Goal: Navigation & Orientation: Find specific page/section

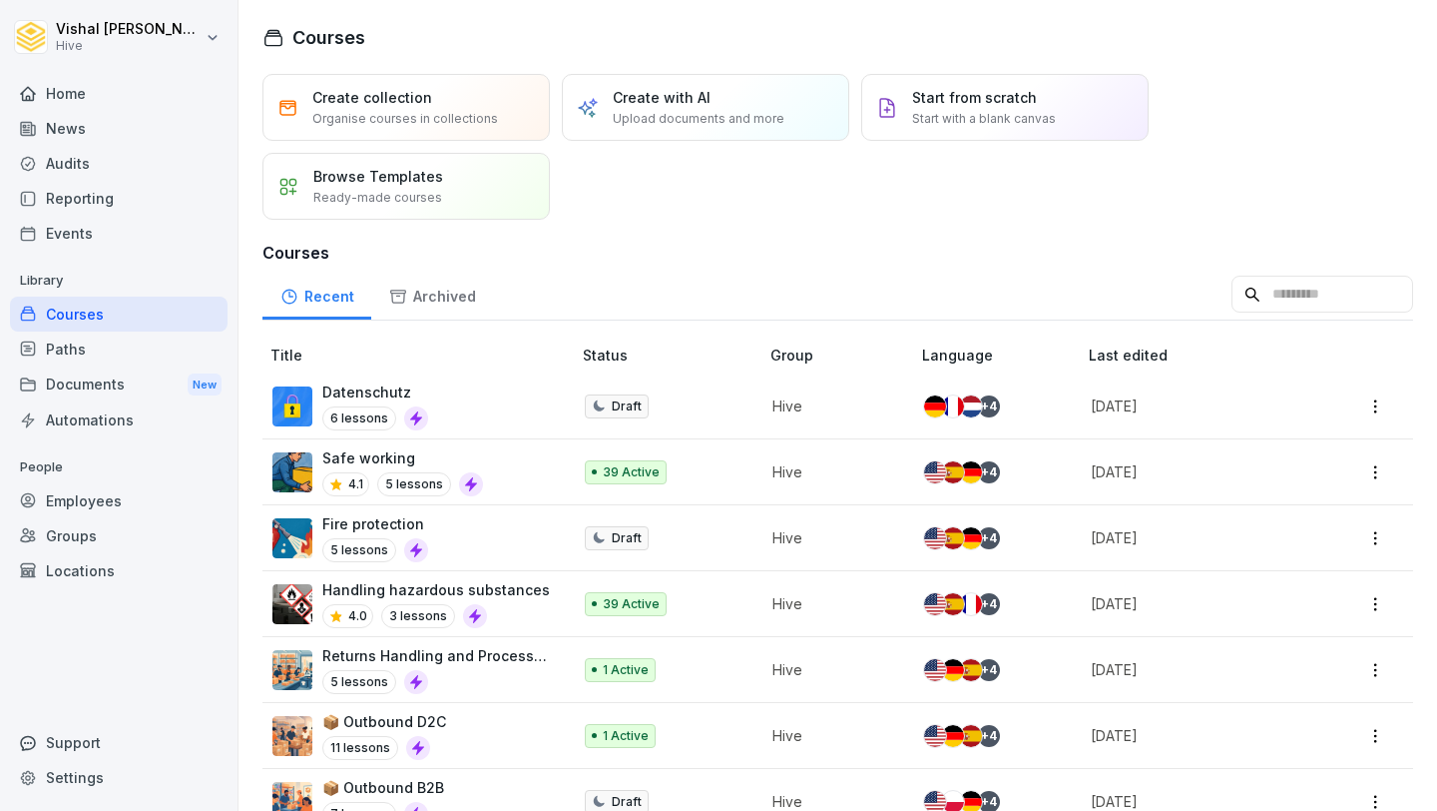
click at [105, 495] on div "Employees" at bounding box center [119, 500] width 218 height 35
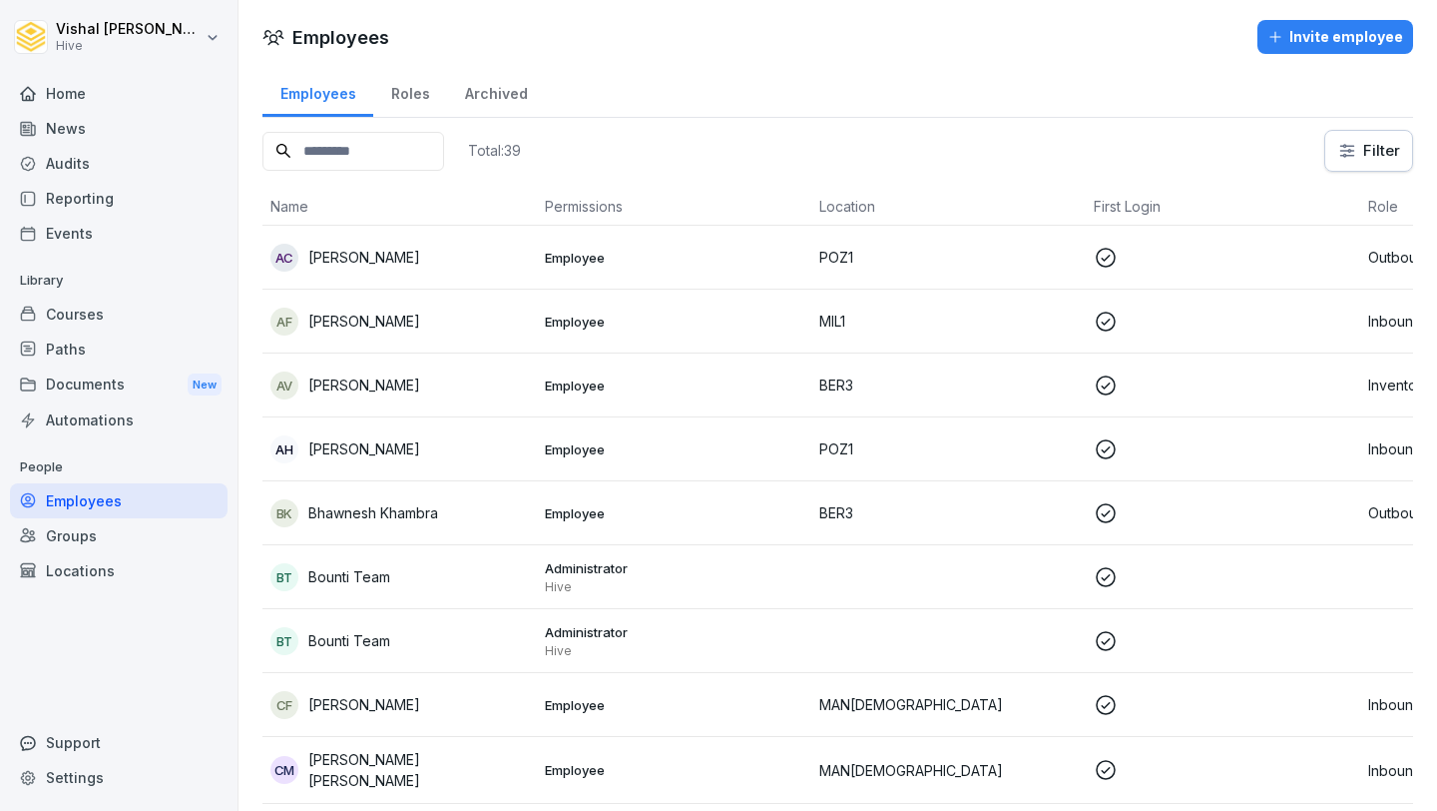
click at [104, 187] on div "Reporting" at bounding box center [119, 198] width 218 height 35
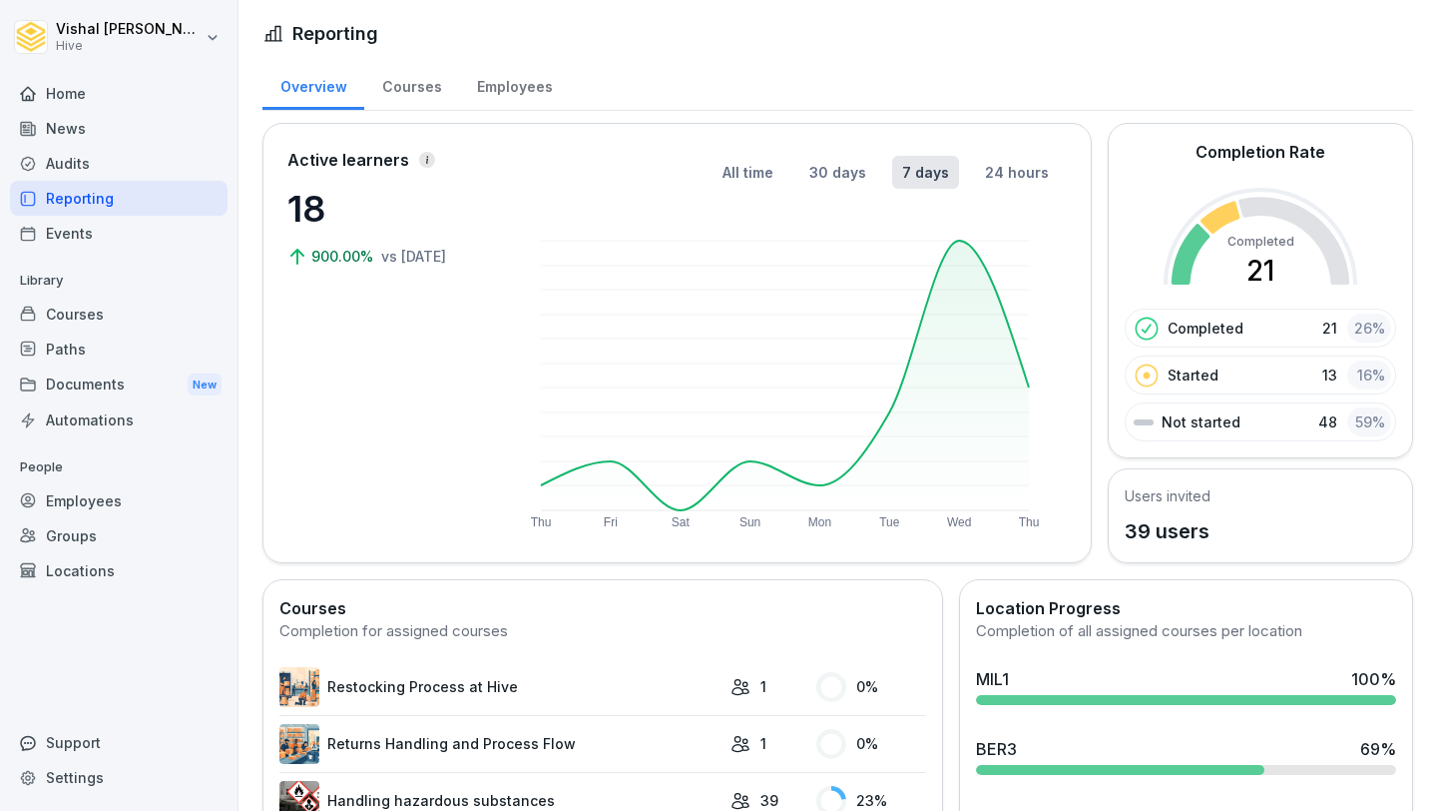
click at [484, 78] on div "Employees" at bounding box center [514, 84] width 111 height 51
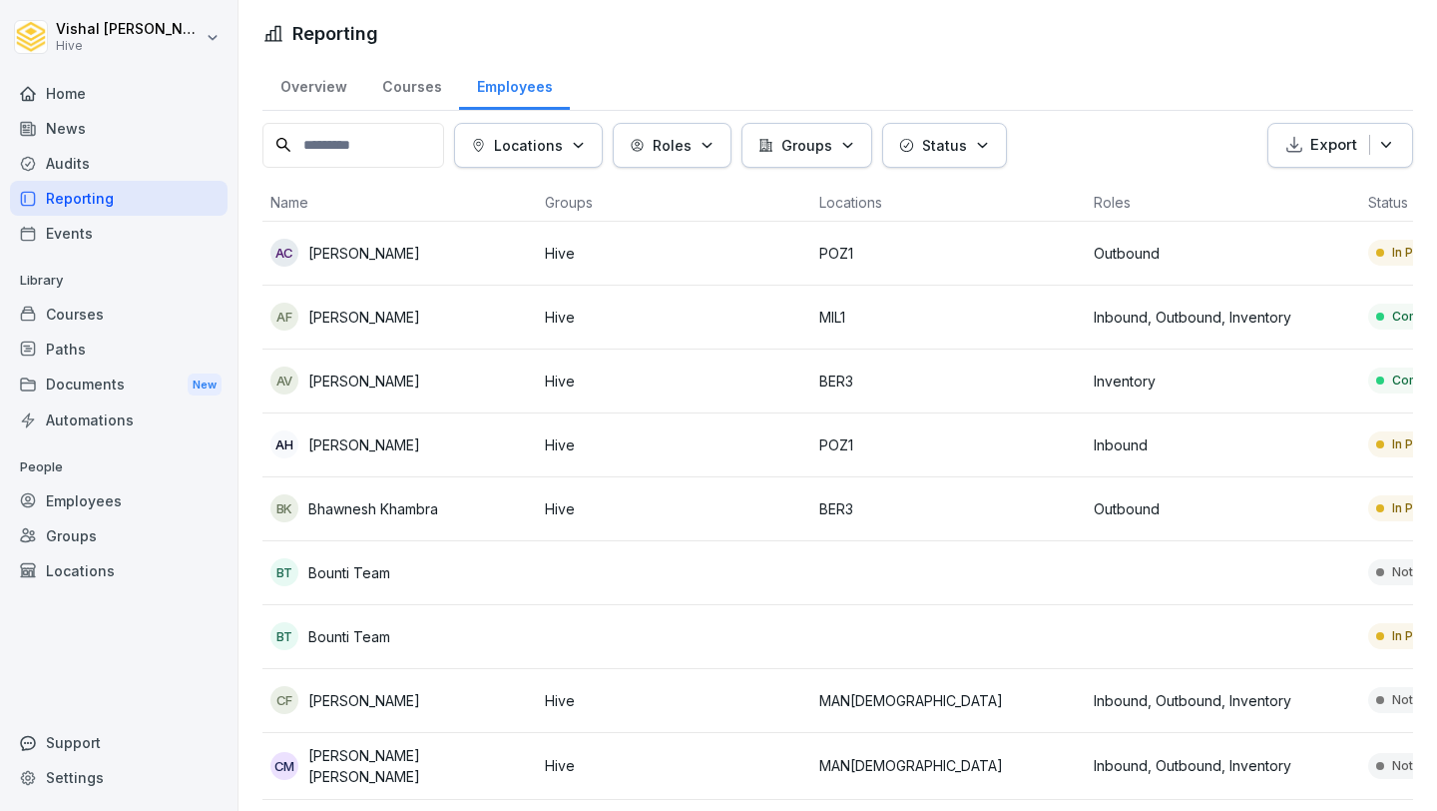
click at [116, 340] on div "Paths" at bounding box center [119, 348] width 218 height 35
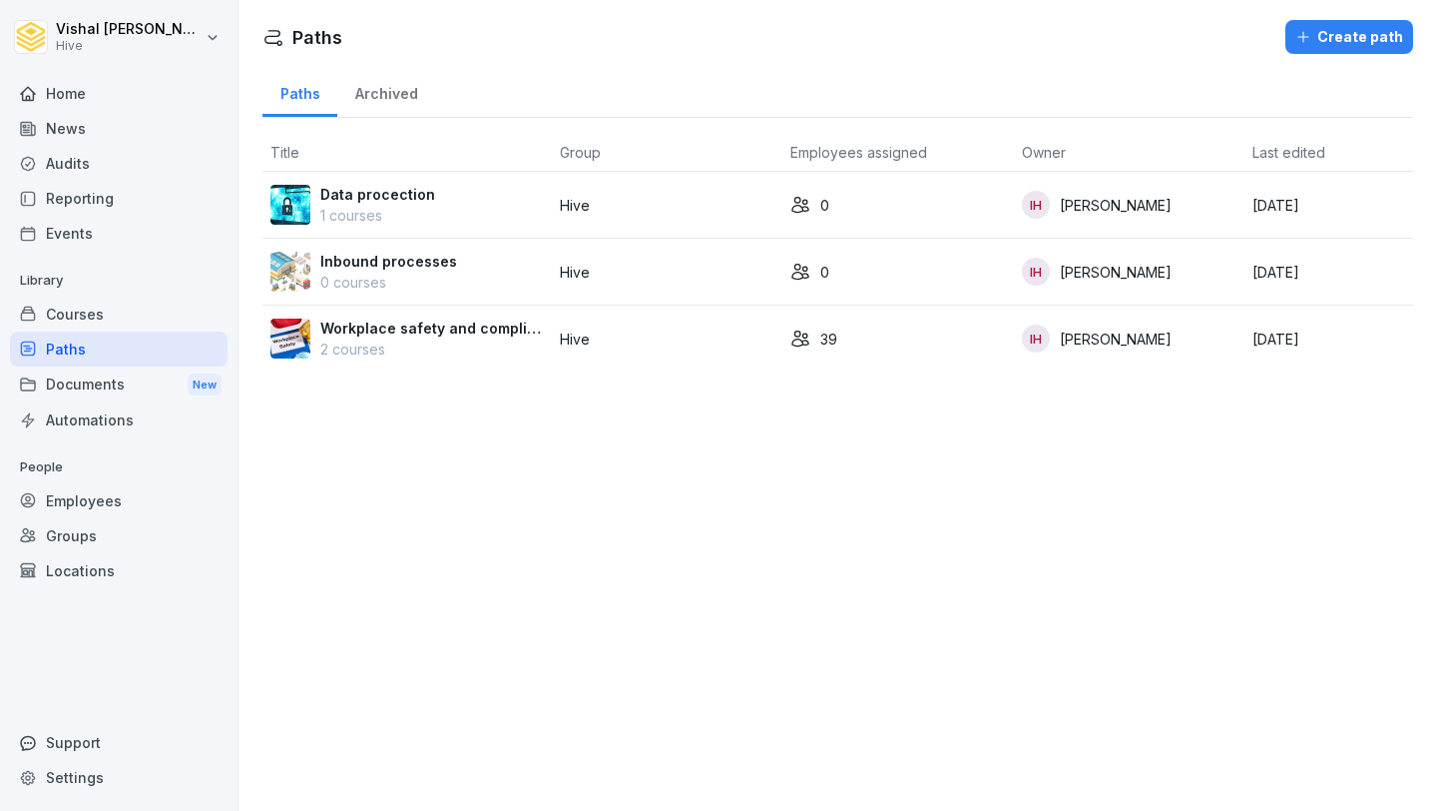
click at [602, 339] on p "Hive" at bounding box center [668, 338] width 216 height 21
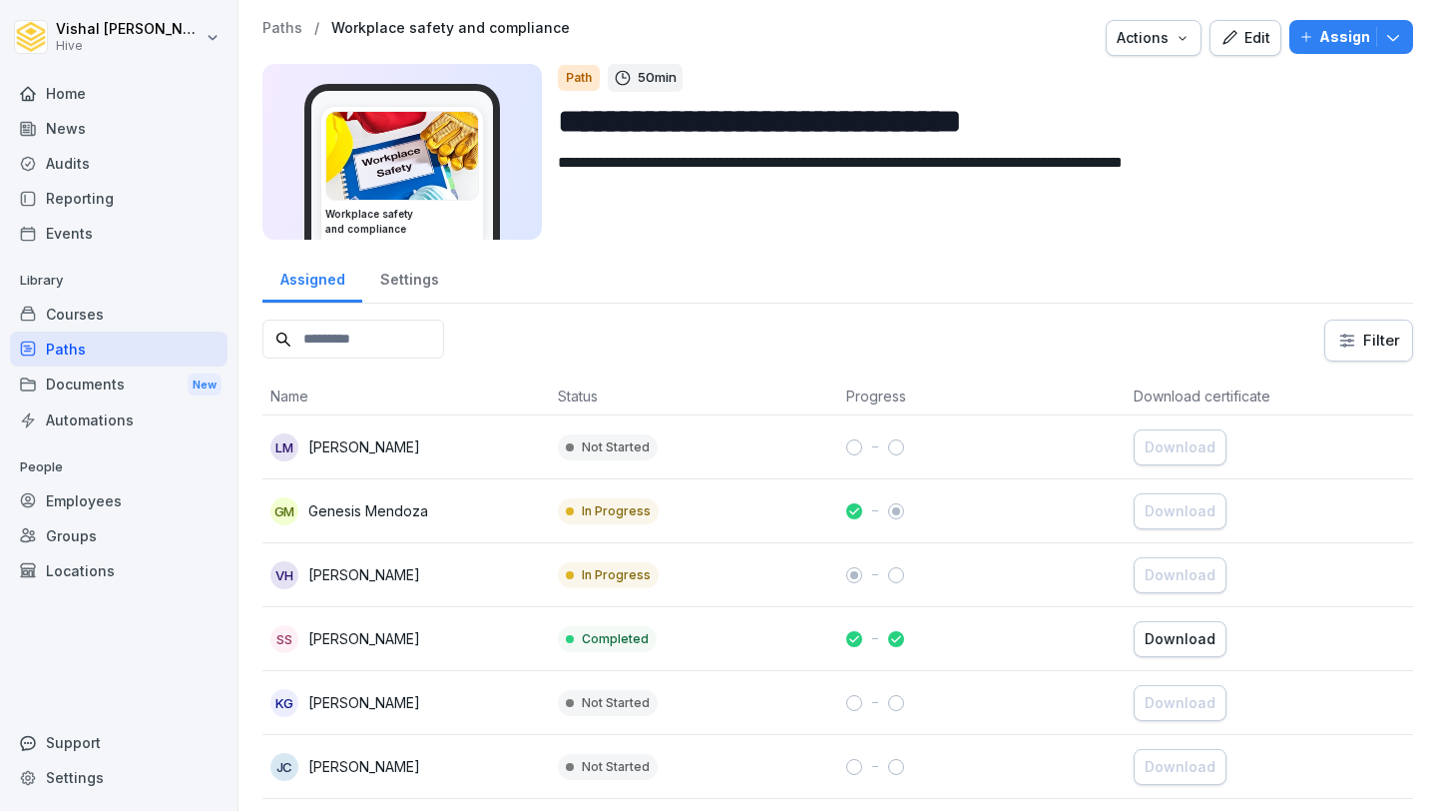
click at [130, 92] on div "Home" at bounding box center [119, 93] width 218 height 35
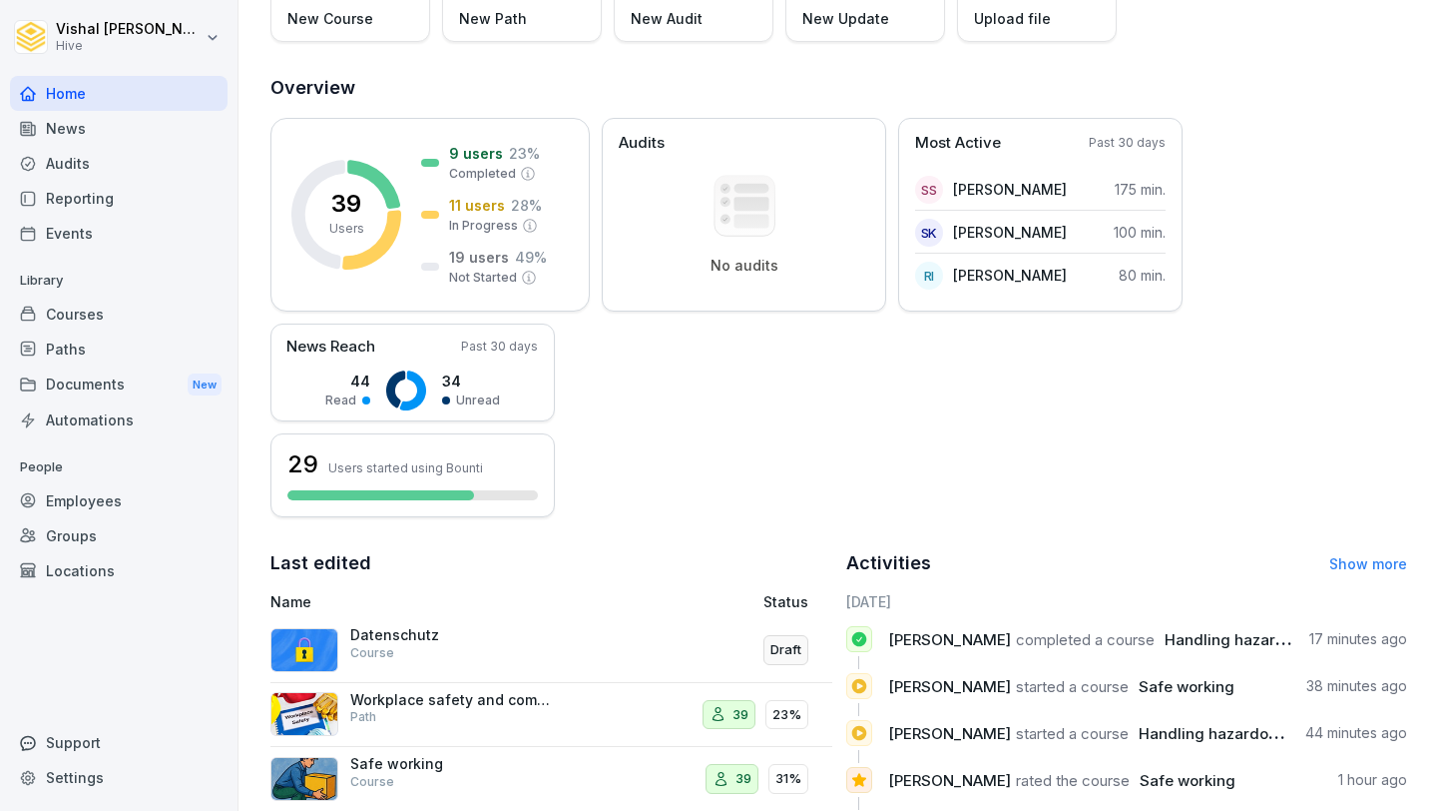
scroll to position [188, 0]
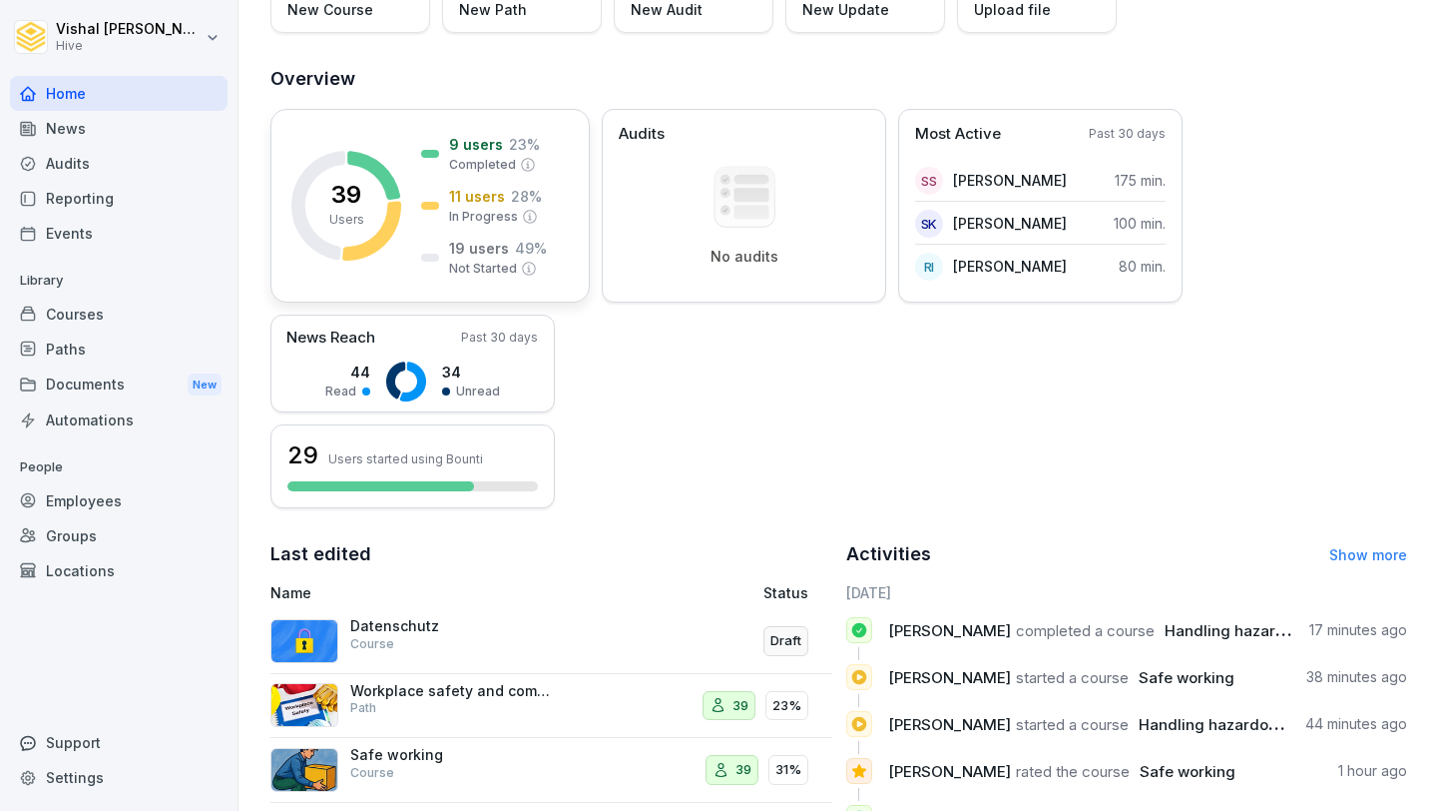
click at [469, 222] on p "In Progress" at bounding box center [483, 217] width 69 height 18
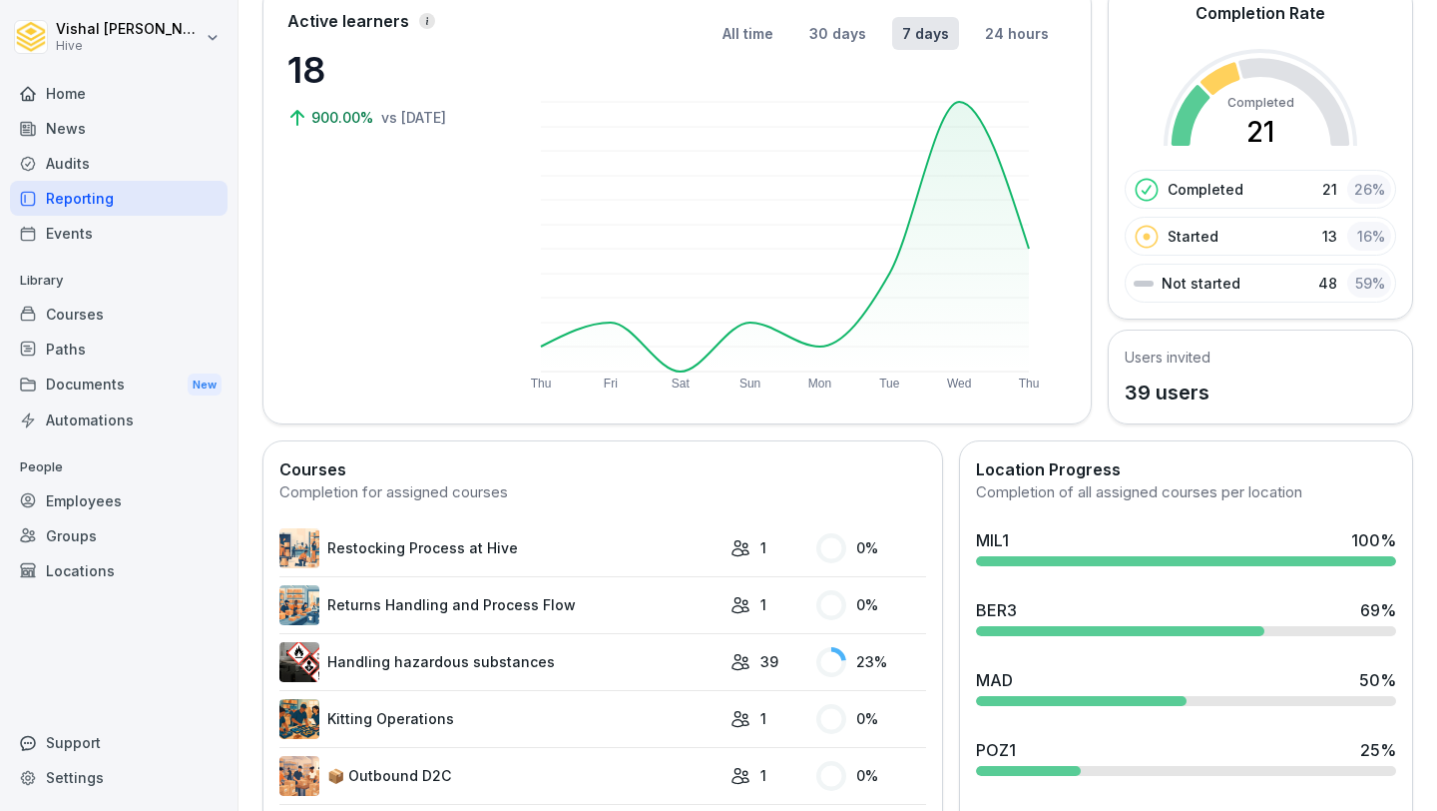
scroll to position [138, 0]
